Goal: Task Accomplishment & Management: Complete application form

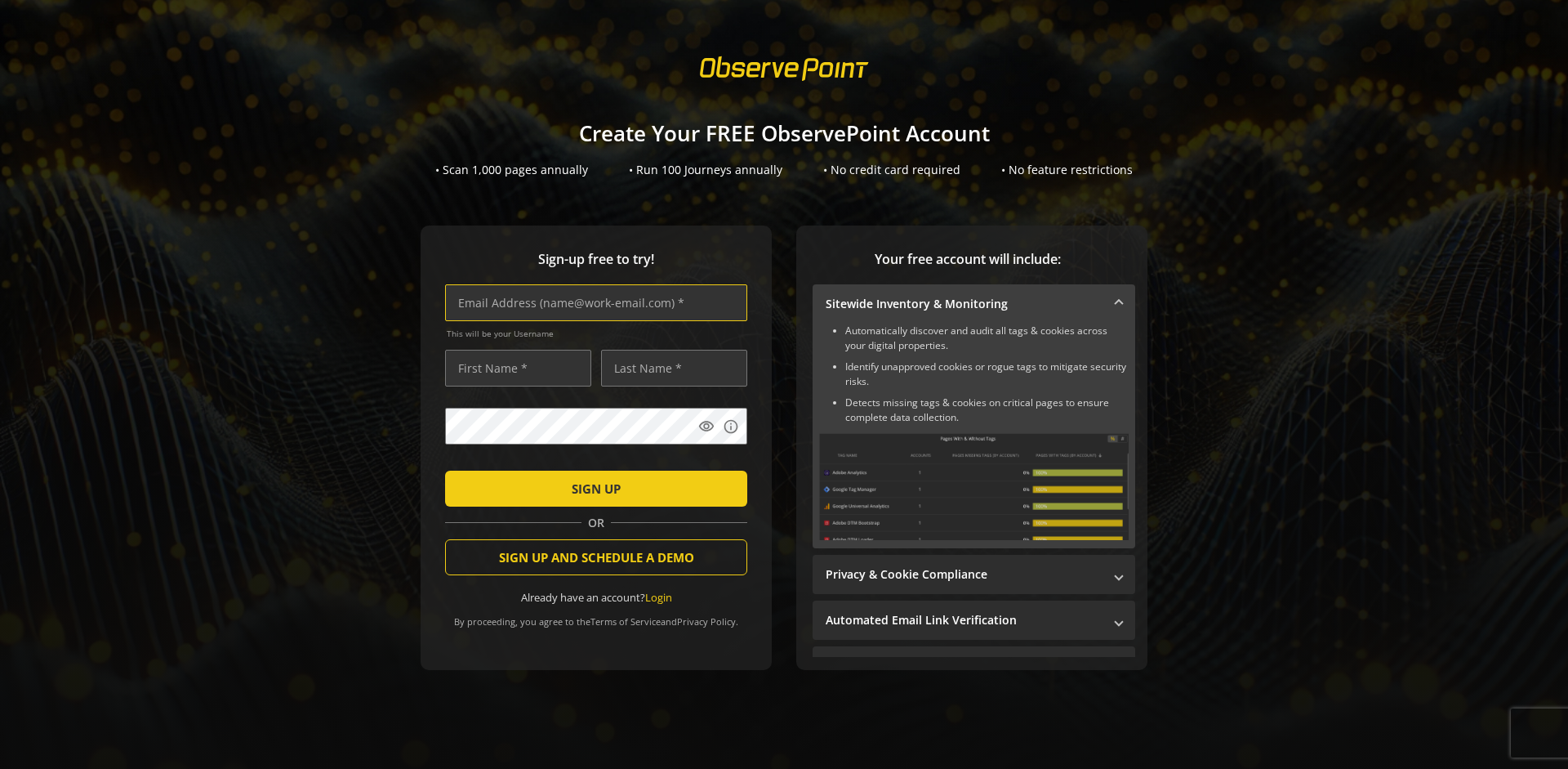
click at [592, 302] on input "text" at bounding box center [596, 302] width 302 height 37
type input "[EMAIL_ADDRESS][DOMAIN_NAME]"
click at [514, 367] on input "text" at bounding box center [518, 367] width 146 height 37
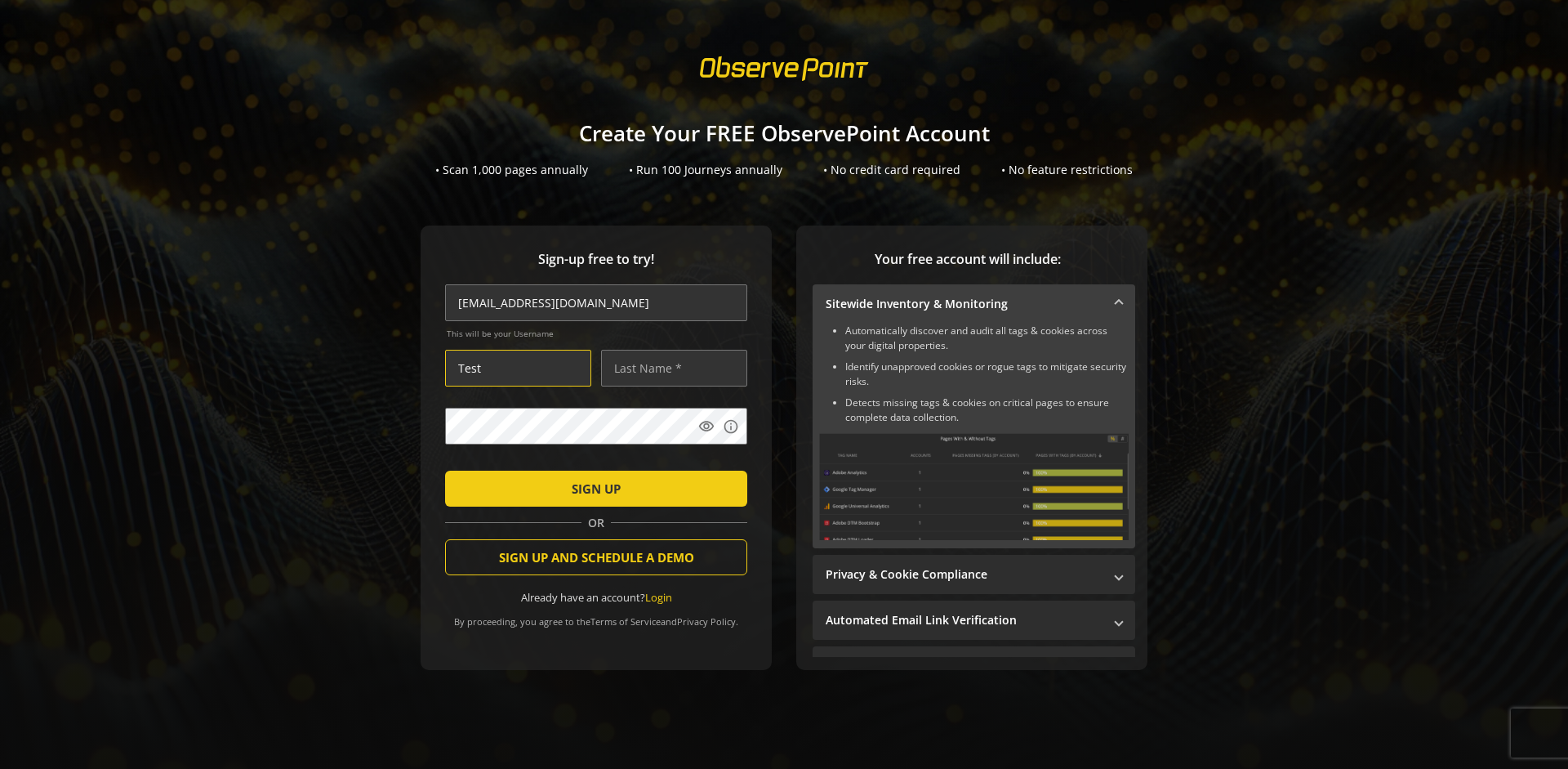
type input "Test"
click at [670, 367] on input "text" at bounding box center [674, 367] width 146 height 37
type input "User"
click at [592, 488] on span "SIGN UP" at bounding box center [595, 489] width 49 height 29
